Goal: Task Accomplishment & Management: Use online tool/utility

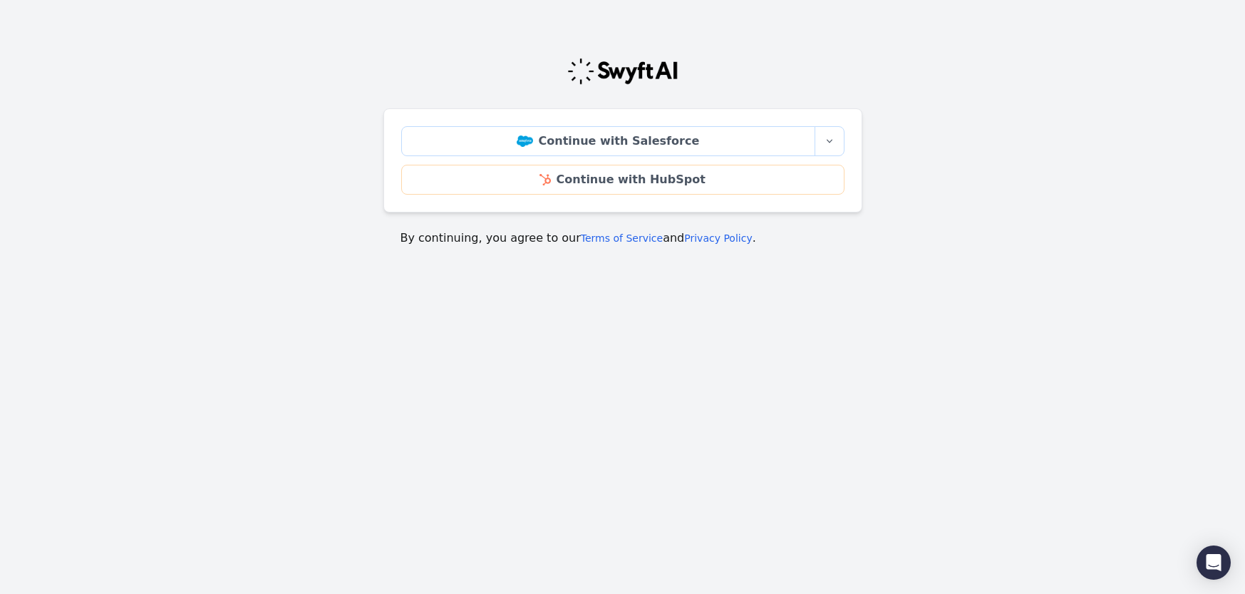
click at [632, 68] on img at bounding box center [623, 71] width 113 height 29
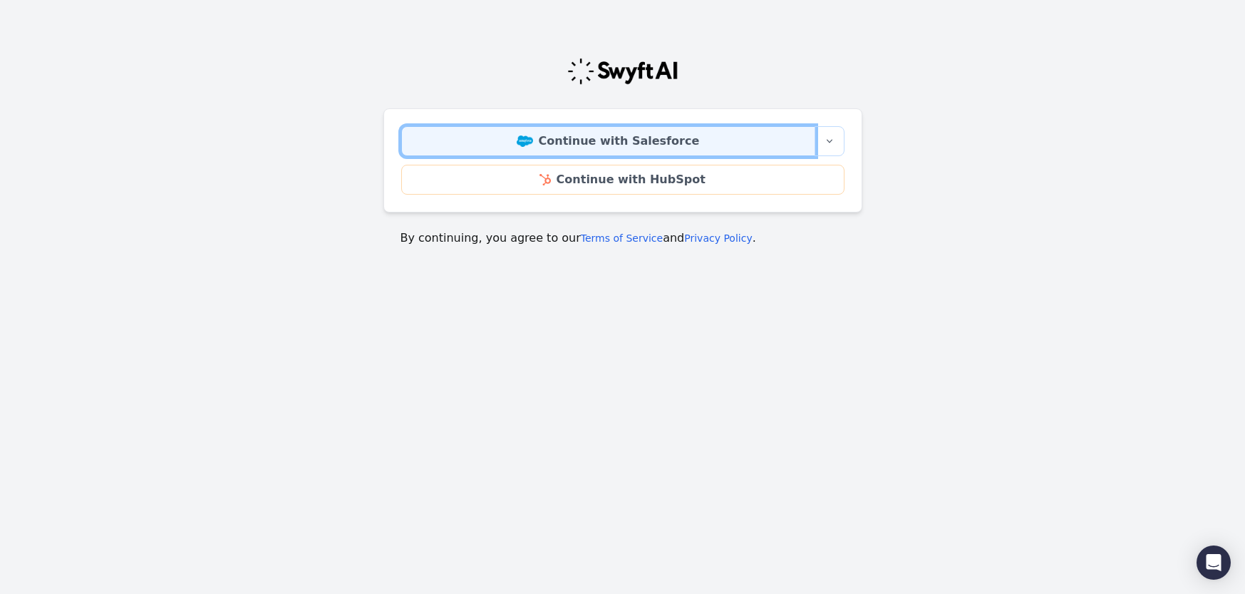
click at [610, 142] on link "Continue with Salesforce" at bounding box center [608, 141] width 414 height 30
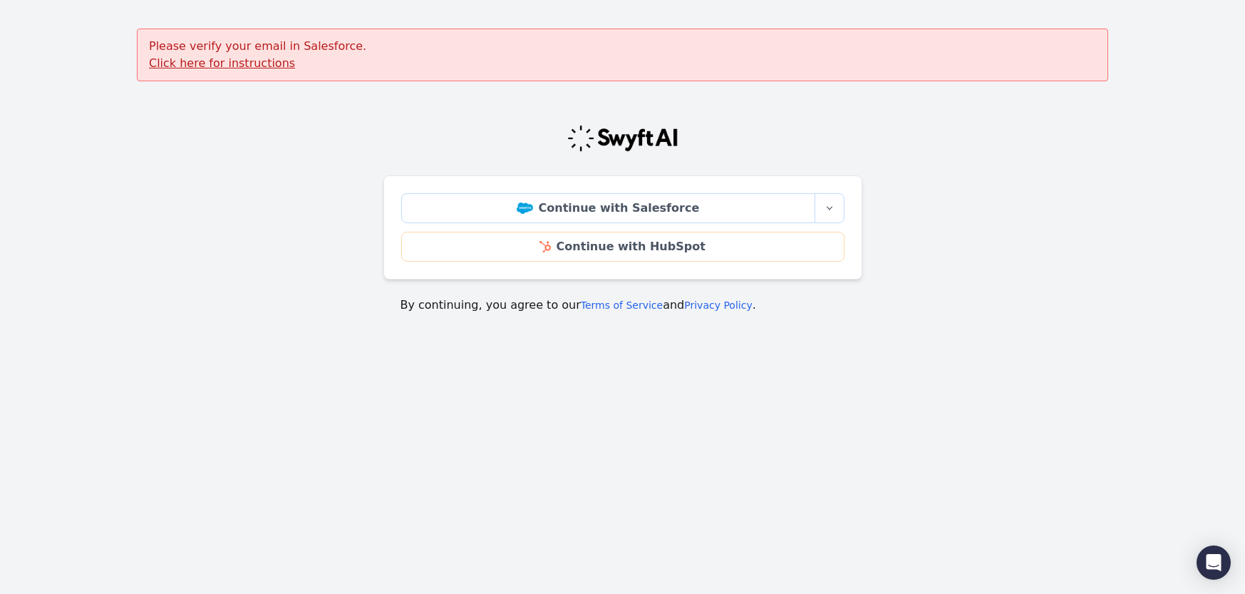
click at [264, 67] on u "Click here for instructions" at bounding box center [222, 63] width 146 height 14
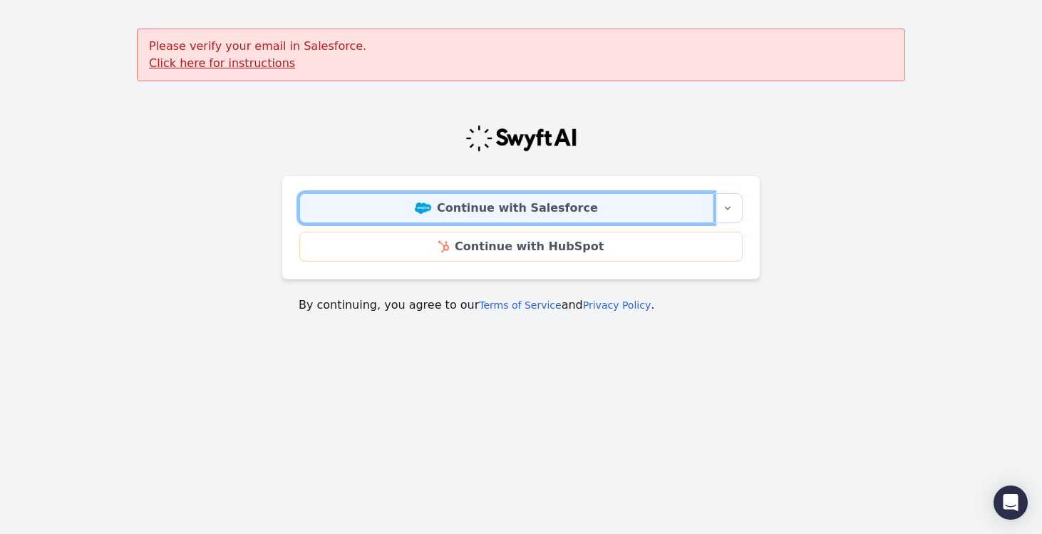
click at [585, 210] on link "Continue with Salesforce" at bounding box center [506, 208] width 414 height 30
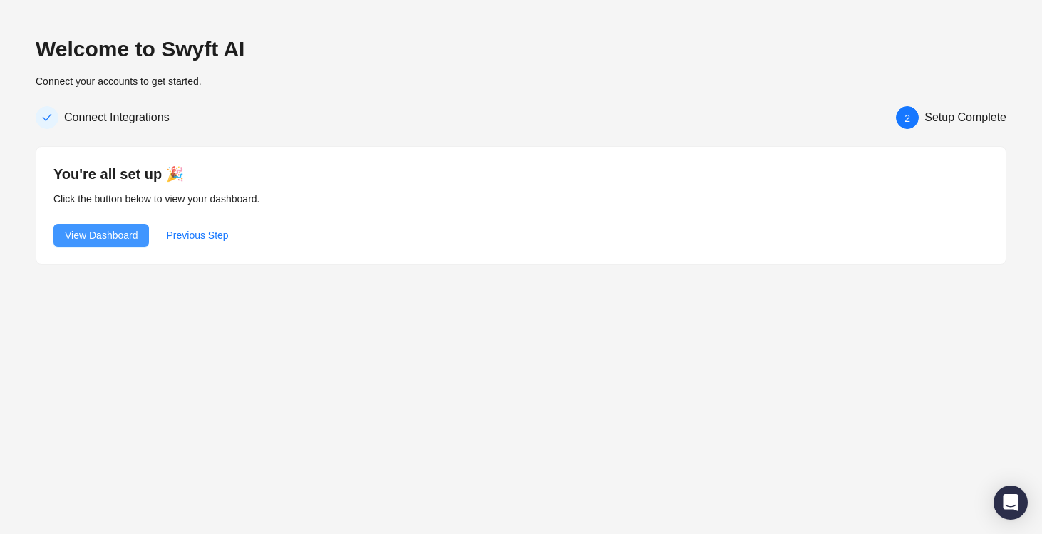
click at [111, 235] on span "View Dashboard" at bounding box center [101, 235] width 73 height 16
